Goal: Task Accomplishment & Management: Manage account settings

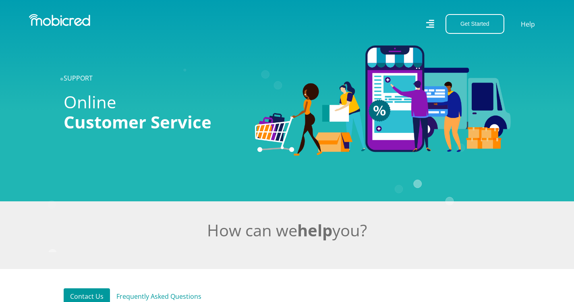
scroll to position [0, 6]
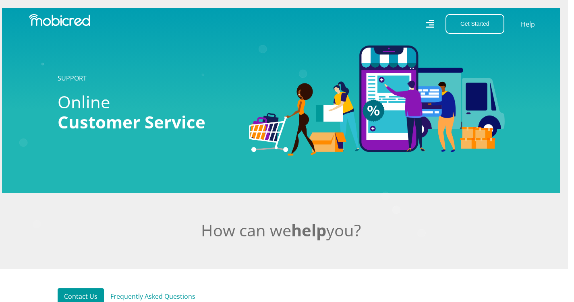
click at [427, 21] on icon at bounding box center [430, 23] width 8 height 11
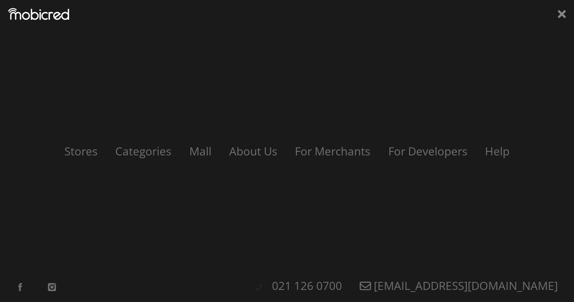
scroll to position [0, 5]
click at [571, 12] on icon at bounding box center [568, 14] width 8 height 8
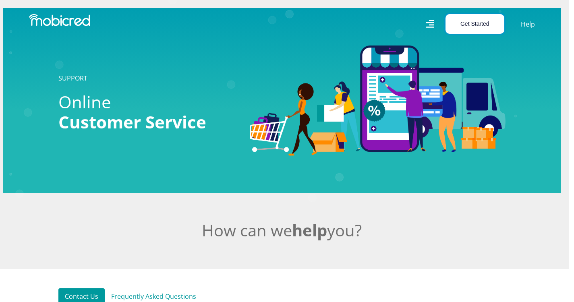
click at [488, 25] on button "Get Started" at bounding box center [474, 24] width 59 height 20
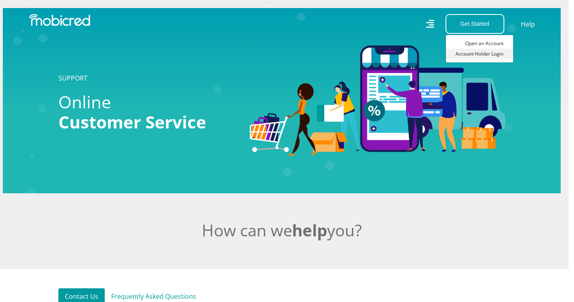
click at [493, 54] on link "Account Holder Login" at bounding box center [479, 54] width 67 height 10
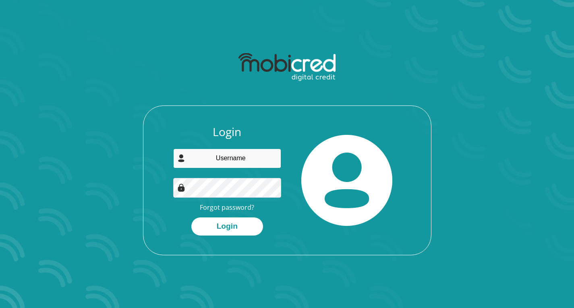
click at [215, 151] on input "email" at bounding box center [227, 159] width 108 height 20
click at [215, 157] on input "email" at bounding box center [227, 159] width 108 height 20
click at [225, 160] on input "email" at bounding box center [227, 159] width 108 height 20
type input "Khwezi.summer@gmail.com"
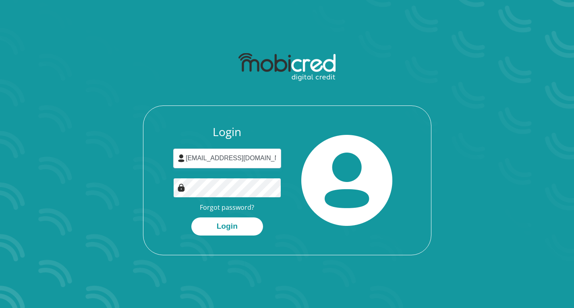
click at [176, 177] on div "Login Khwezi.summer@gmail.com Forgot password? Login" at bounding box center [227, 180] width 120 height 110
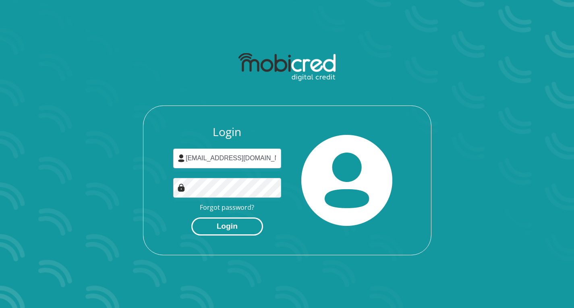
click at [202, 229] on button "Login" at bounding box center [227, 226] width 72 height 18
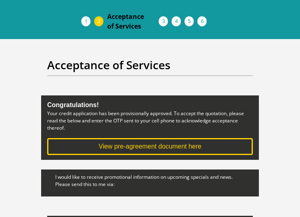
scroll to position [81, 0]
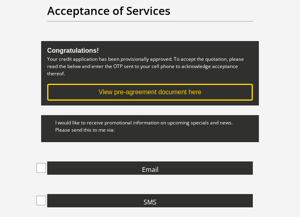
click at [41, 166] on span at bounding box center [41, 168] width 10 height 10
click at [134, 163] on input "Email" at bounding box center [134, 163] width 0 height 0
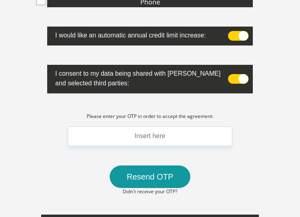
scroll to position [322, 0]
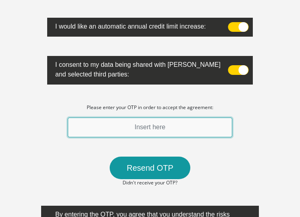
click at [139, 126] on input "text" at bounding box center [150, 128] width 164 height 20
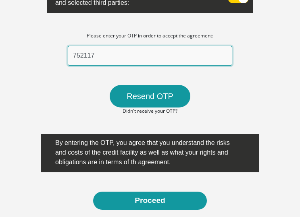
scroll to position [403, 0]
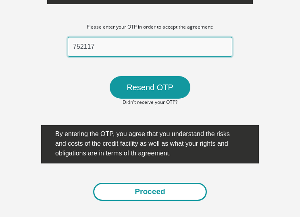
type input "752117"
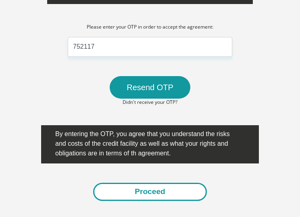
click at [184, 189] on button "Proceed" at bounding box center [150, 192] width 114 height 18
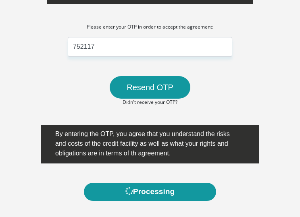
scroll to position [0, 0]
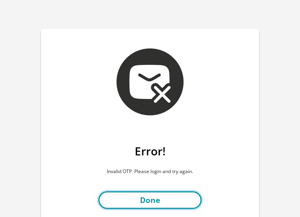
click at [157, 197] on link "Done" at bounding box center [149, 200] width 103 height 18
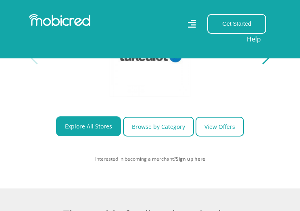
scroll to position [322, 0]
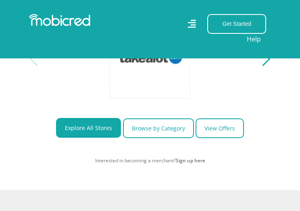
click at [192, 27] on icon at bounding box center [192, 24] width 8 height 12
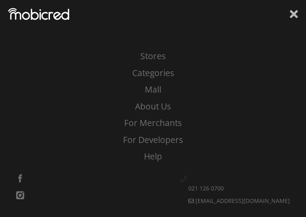
click at [292, 17] on icon at bounding box center [294, 14] width 8 height 8
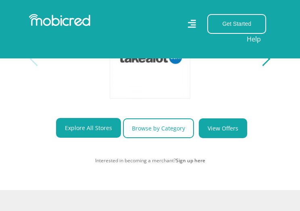
click at [215, 134] on link "View Offers" at bounding box center [223, 128] width 48 height 20
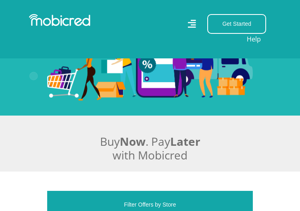
scroll to position [81, 0]
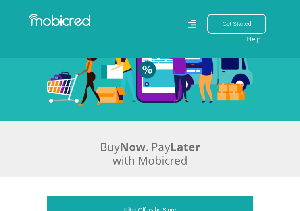
click at [192, 22] on icon at bounding box center [192, 24] width 8 height 8
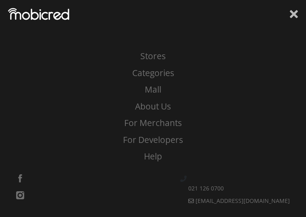
click at [292, 15] on icon at bounding box center [294, 14] width 8 height 8
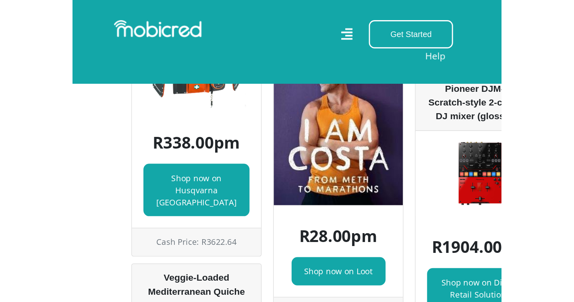
scroll to position [1530, 0]
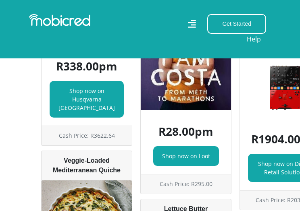
click at [199, 23] on div "Get Started Open an Account Account Holder Login" at bounding box center [233, 24] width 73 height 20
click at [195, 21] on icon at bounding box center [192, 24] width 8 height 12
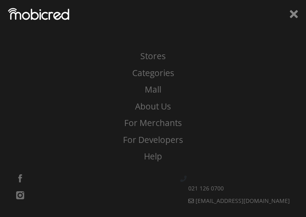
click at [288, 12] on div "Stores Categories Mall About Us For Merchants For Developers Help Sign Up Sign …" at bounding box center [153, 108] width 306 height 217
click at [290, 13] on icon at bounding box center [294, 14] width 8 height 12
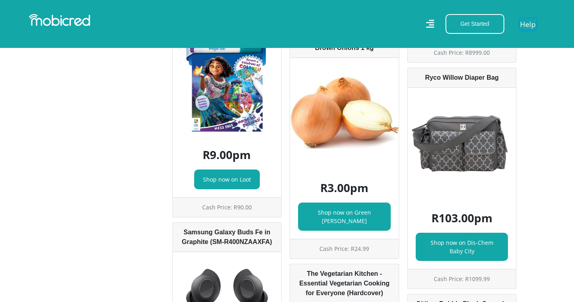
click at [299, 23] on link "Help" at bounding box center [527, 24] width 17 height 12
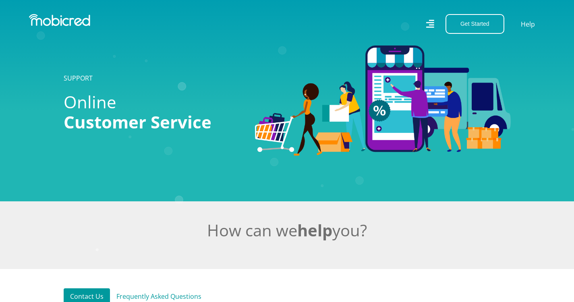
click at [433, 24] on icon at bounding box center [430, 24] width 8 height 12
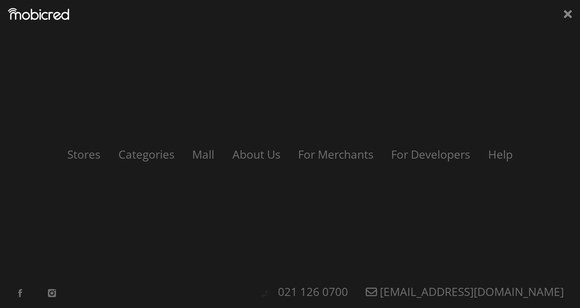
click at [565, 12] on icon at bounding box center [568, 14] width 8 height 8
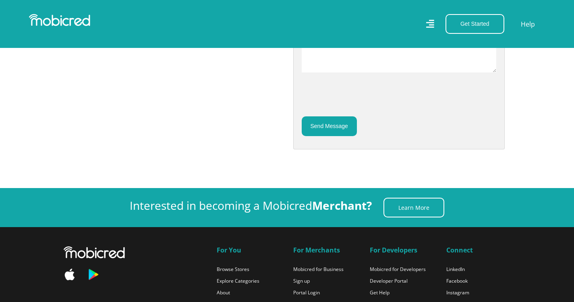
scroll to position [483, 0]
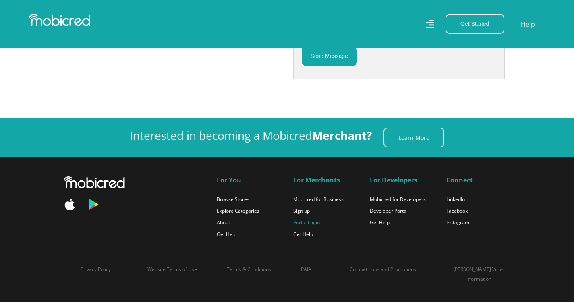
click at [315, 222] on link "Portal Login" at bounding box center [306, 222] width 27 height 7
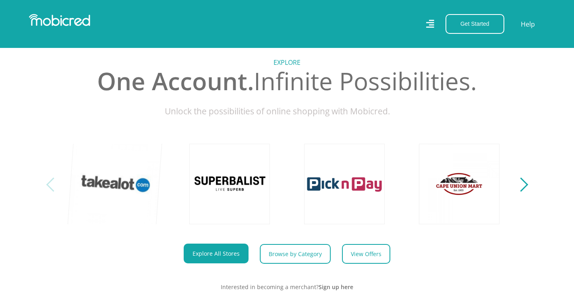
click at [112, 185] on link at bounding box center [115, 184] width 95 height 95
